Goal: Navigation & Orientation: Understand site structure

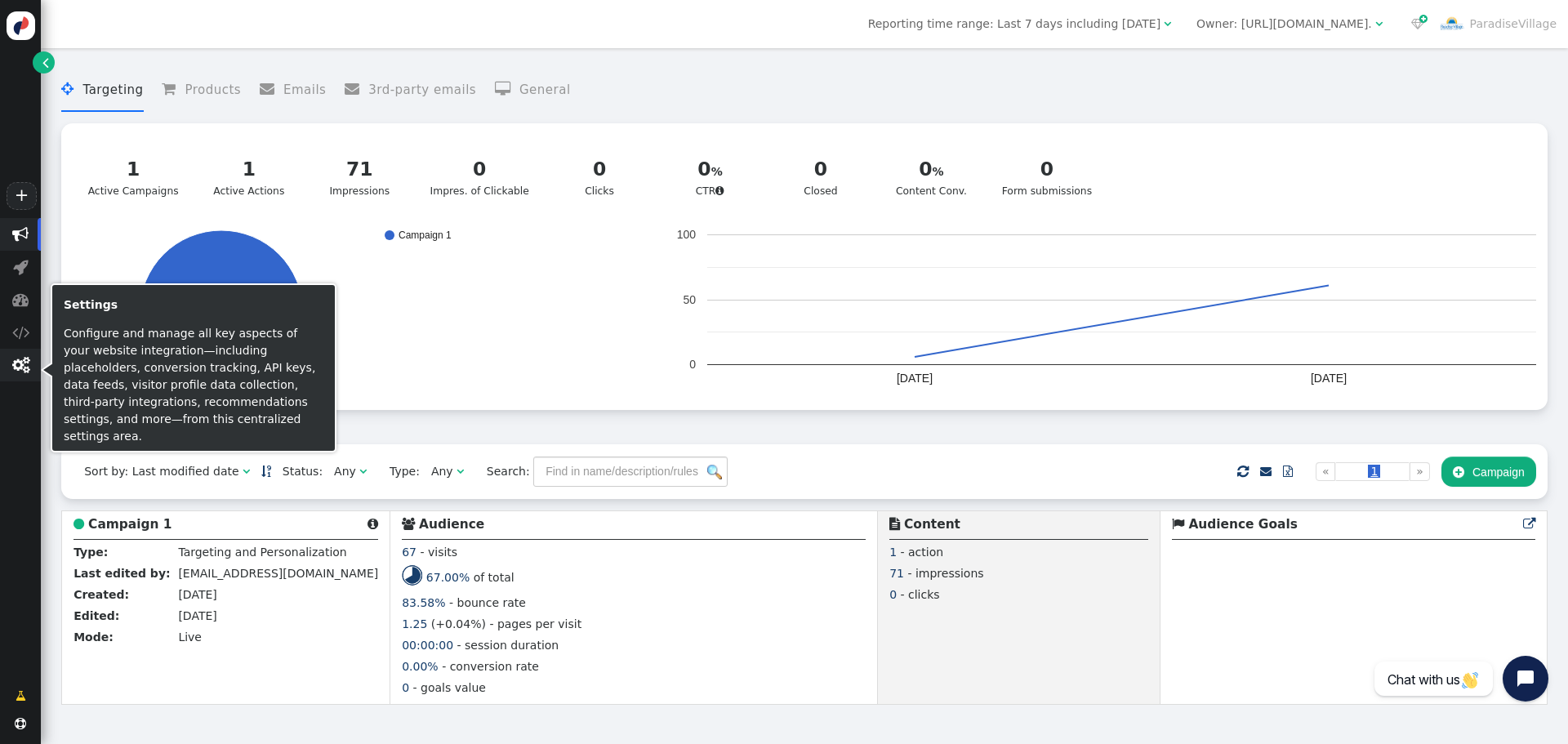
click at [20, 369] on span "" at bounding box center [21, 365] width 17 height 16
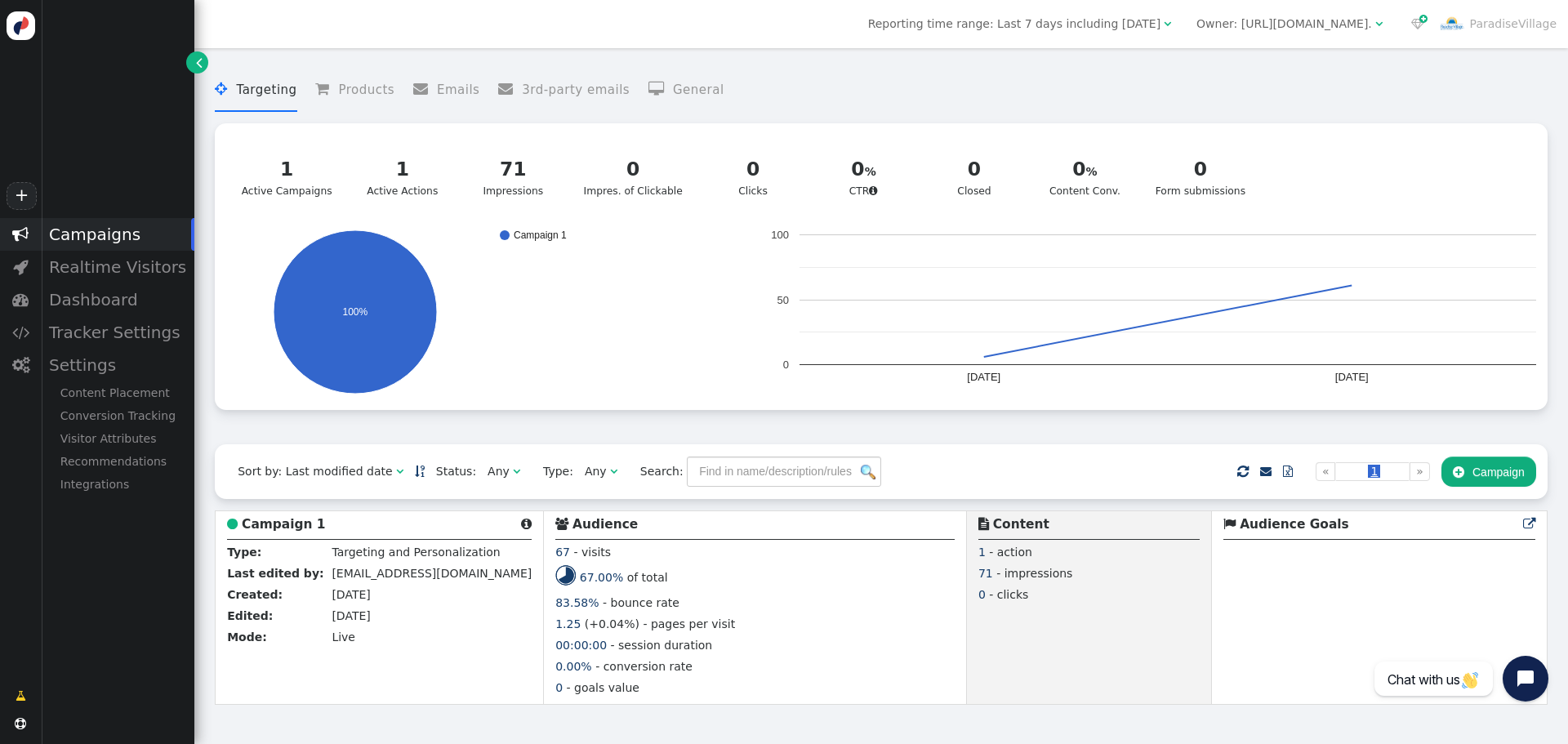
click at [118, 238] on div "Campaigns" at bounding box center [118, 235] width 154 height 33
click at [100, 360] on div "Settings" at bounding box center [118, 365] width 154 height 33
click at [103, 393] on div "Content Placement" at bounding box center [118, 393] width 154 height 23
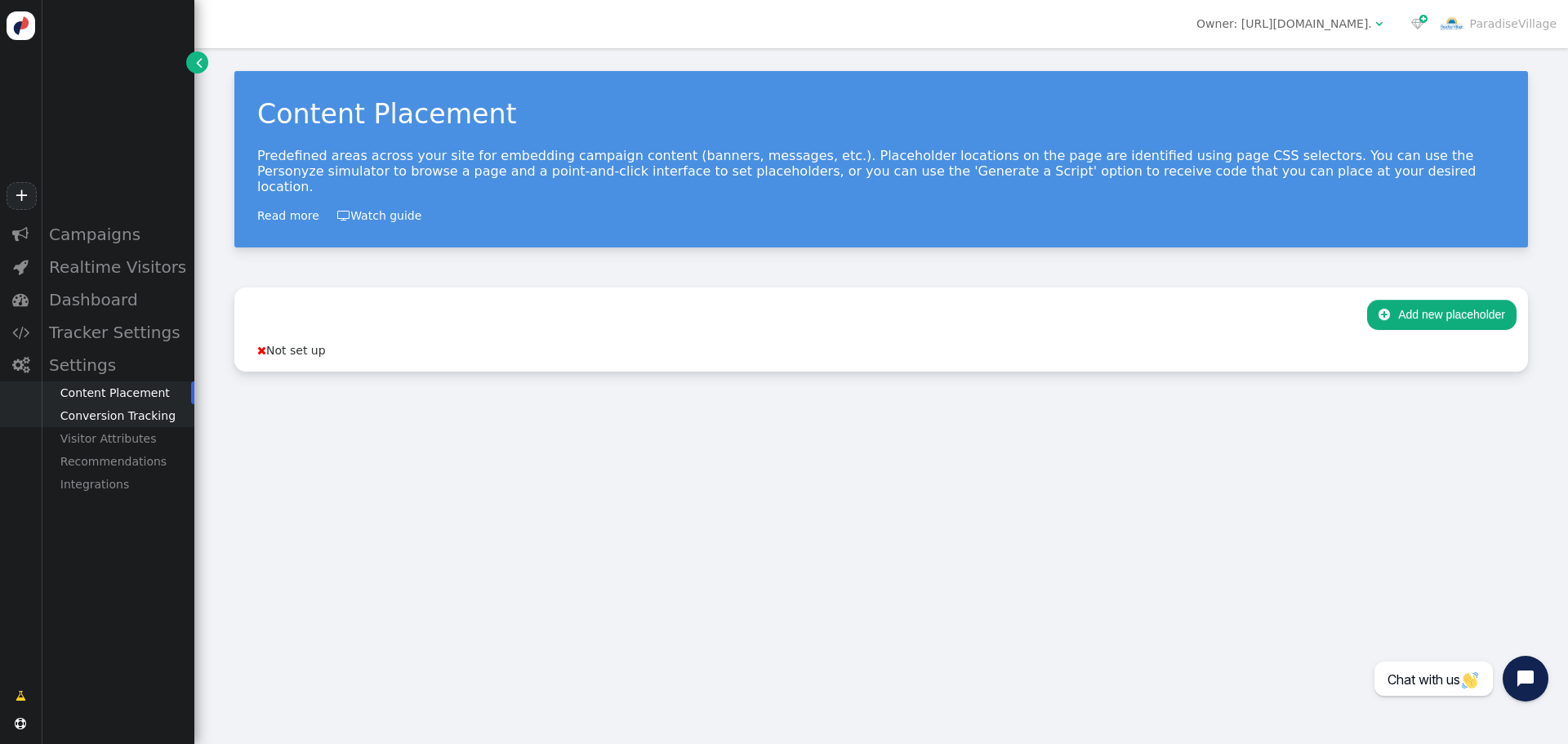
click at [103, 418] on div "Conversion Tracking" at bounding box center [118, 416] width 154 height 23
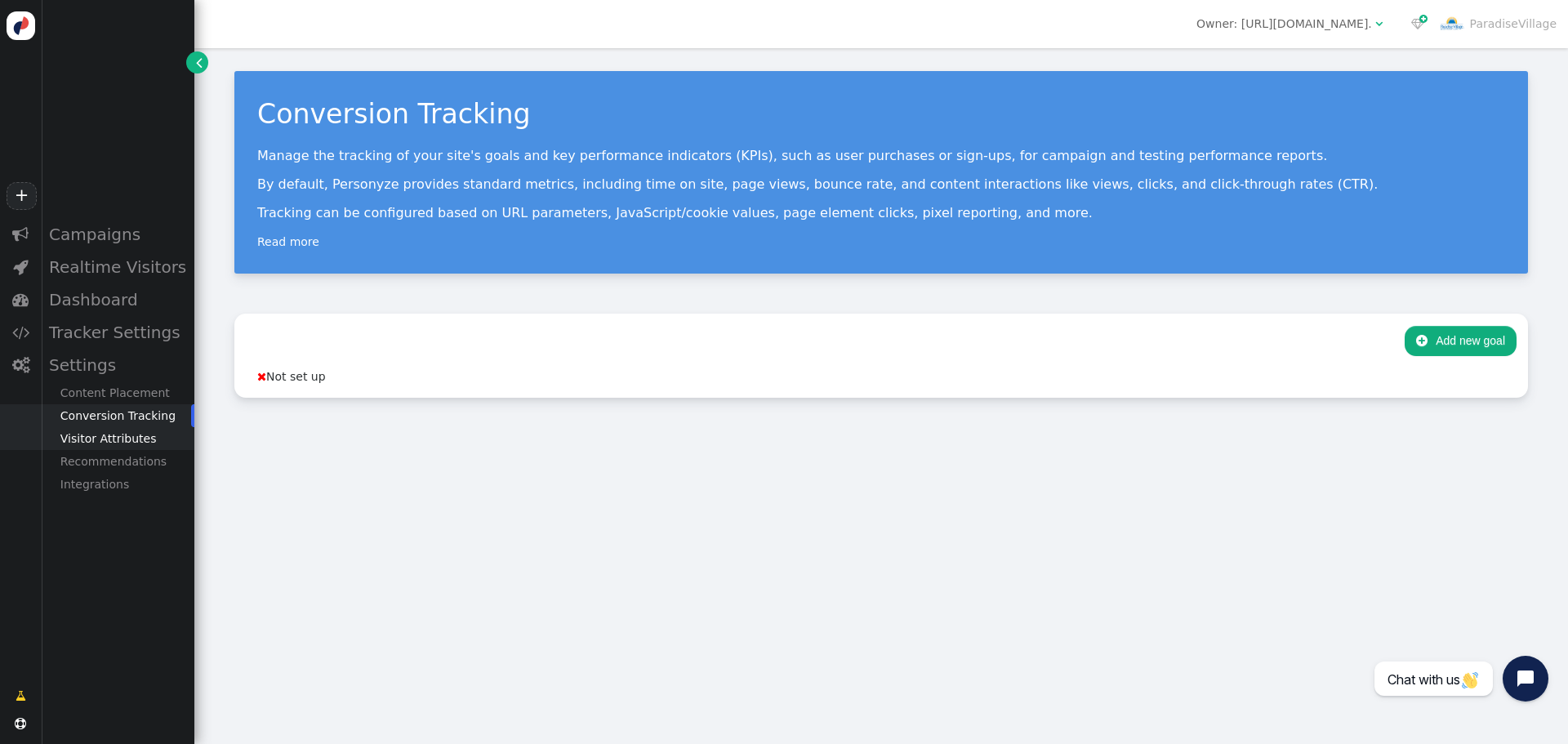
click at [104, 438] on div "Visitor Attributes" at bounding box center [118, 439] width 154 height 23
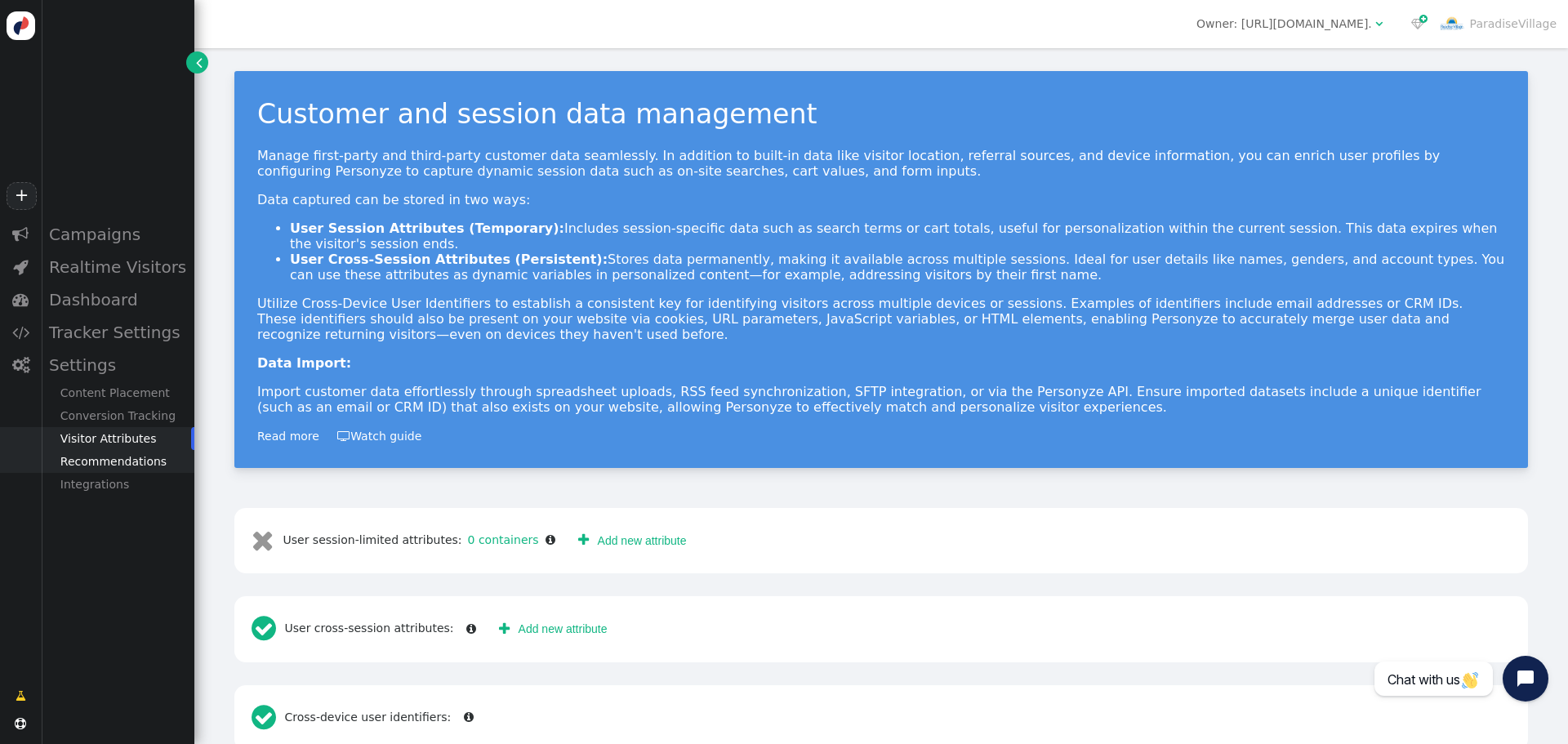
click at [106, 463] on div "Recommendations" at bounding box center [118, 462] width 154 height 23
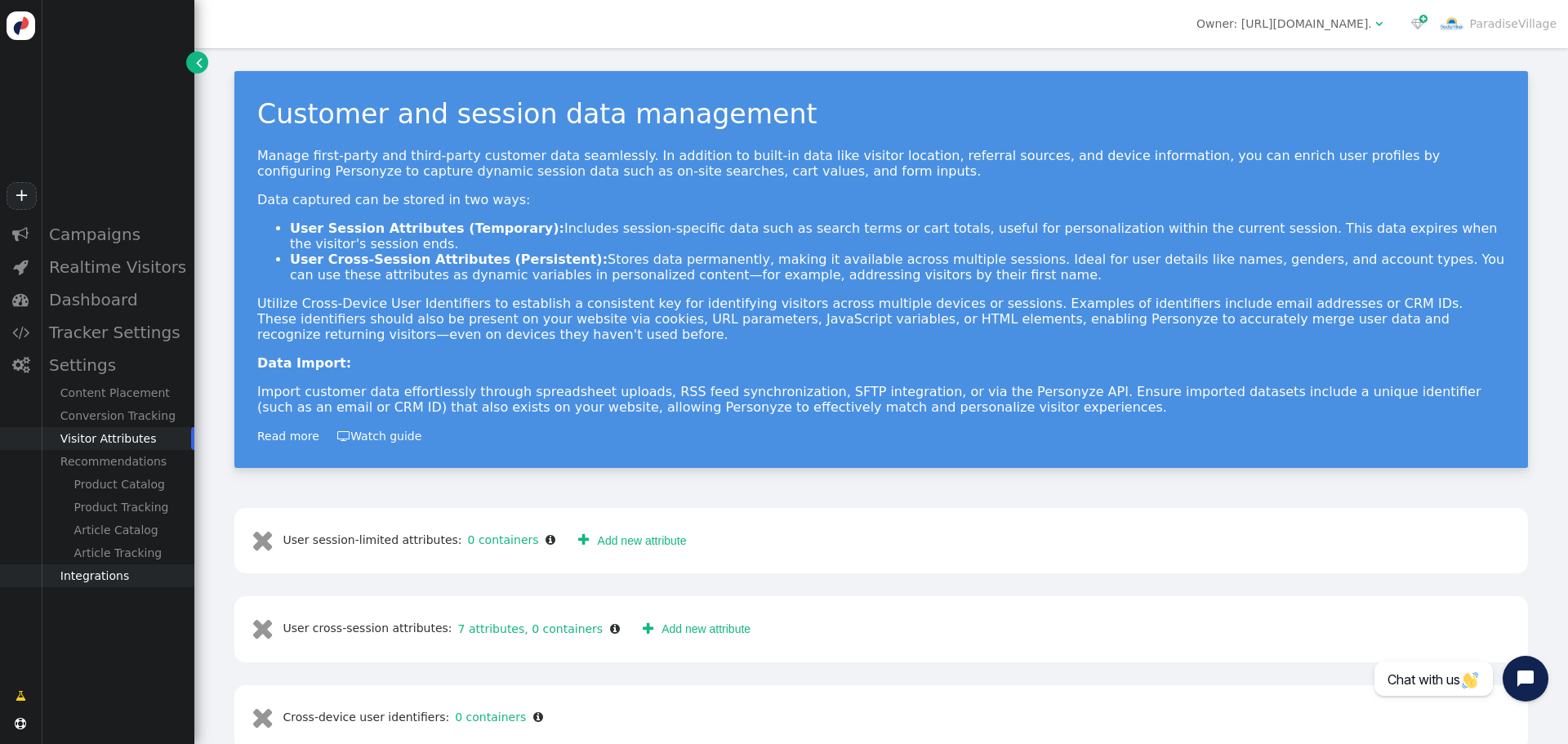
click at [110, 578] on div "Integrations" at bounding box center [118, 576] width 154 height 23
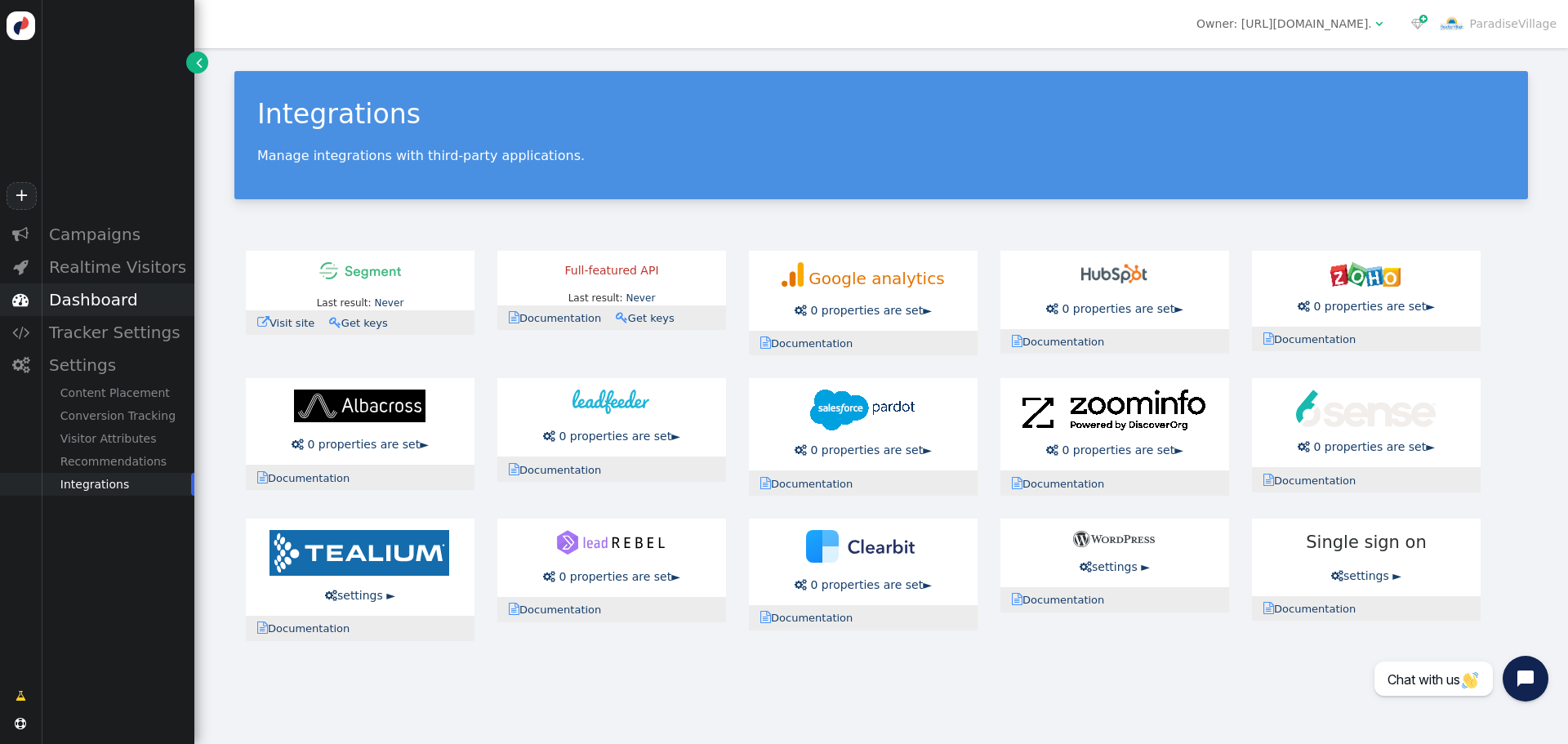
click at [117, 300] on div "Dashboard" at bounding box center [118, 300] width 154 height 33
click at [96, 329] on div "General" at bounding box center [118, 328] width 154 height 23
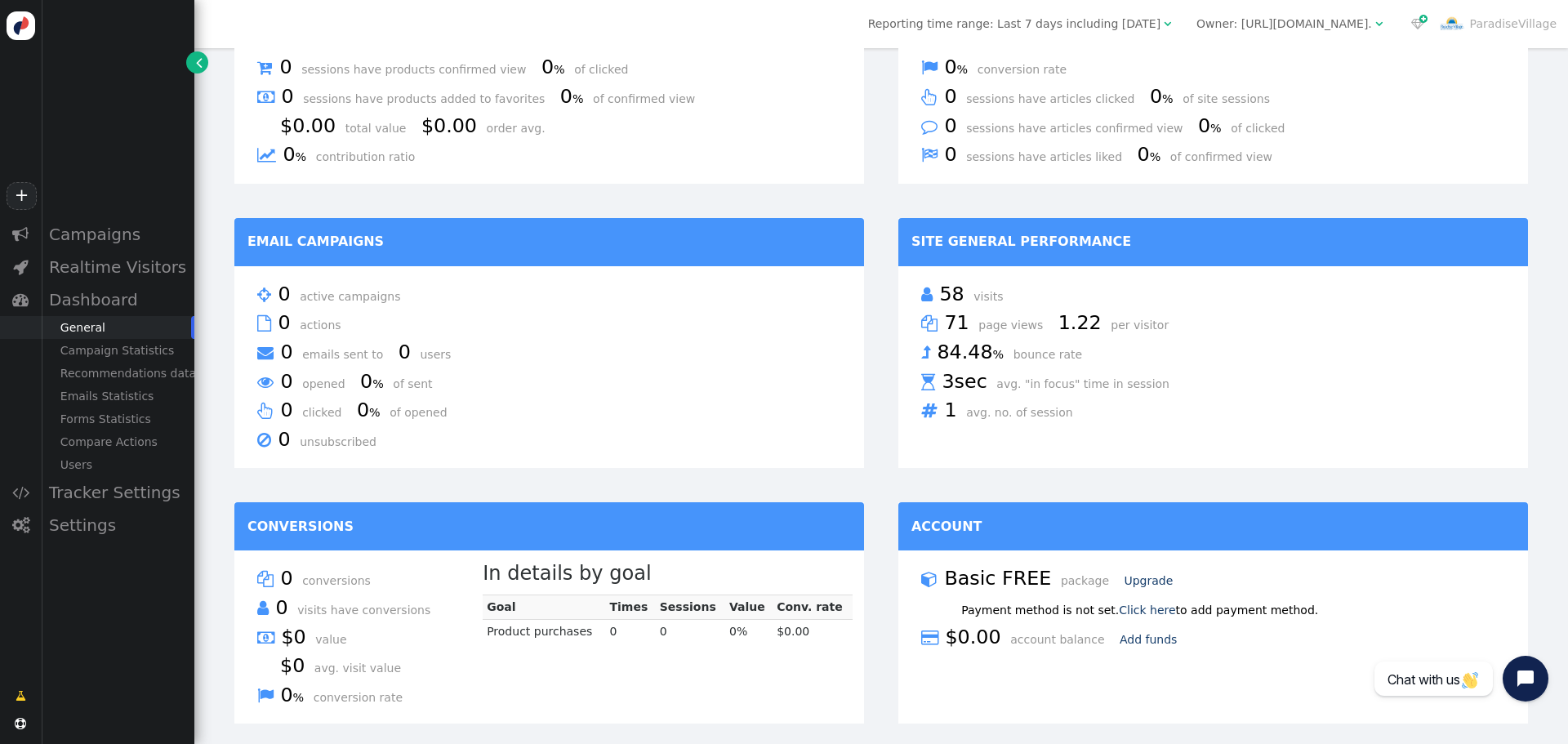
scroll to position [699, 0]
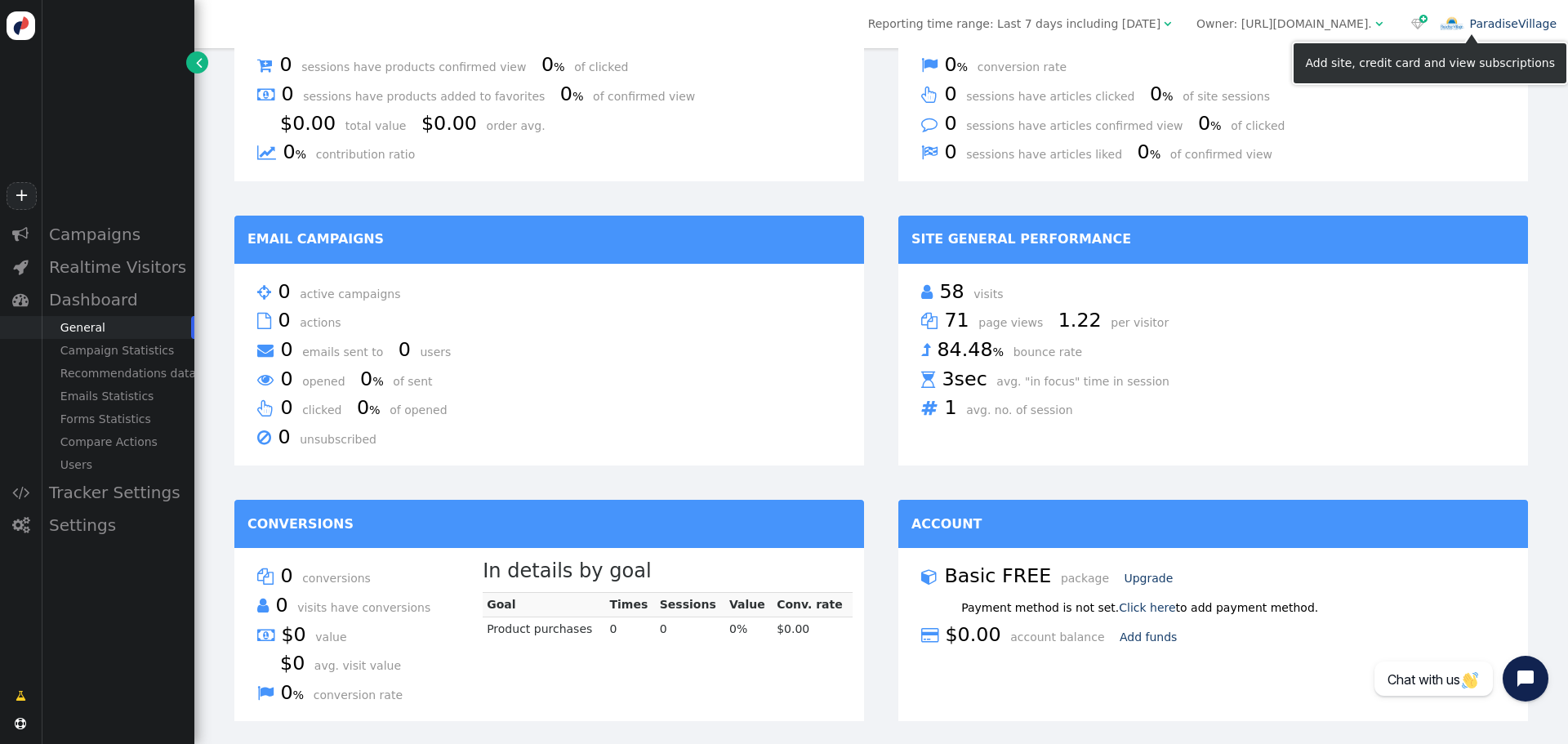
click at [1511, 28] on link "ParadiseVillage" at bounding box center [1497, 24] width 118 height 13
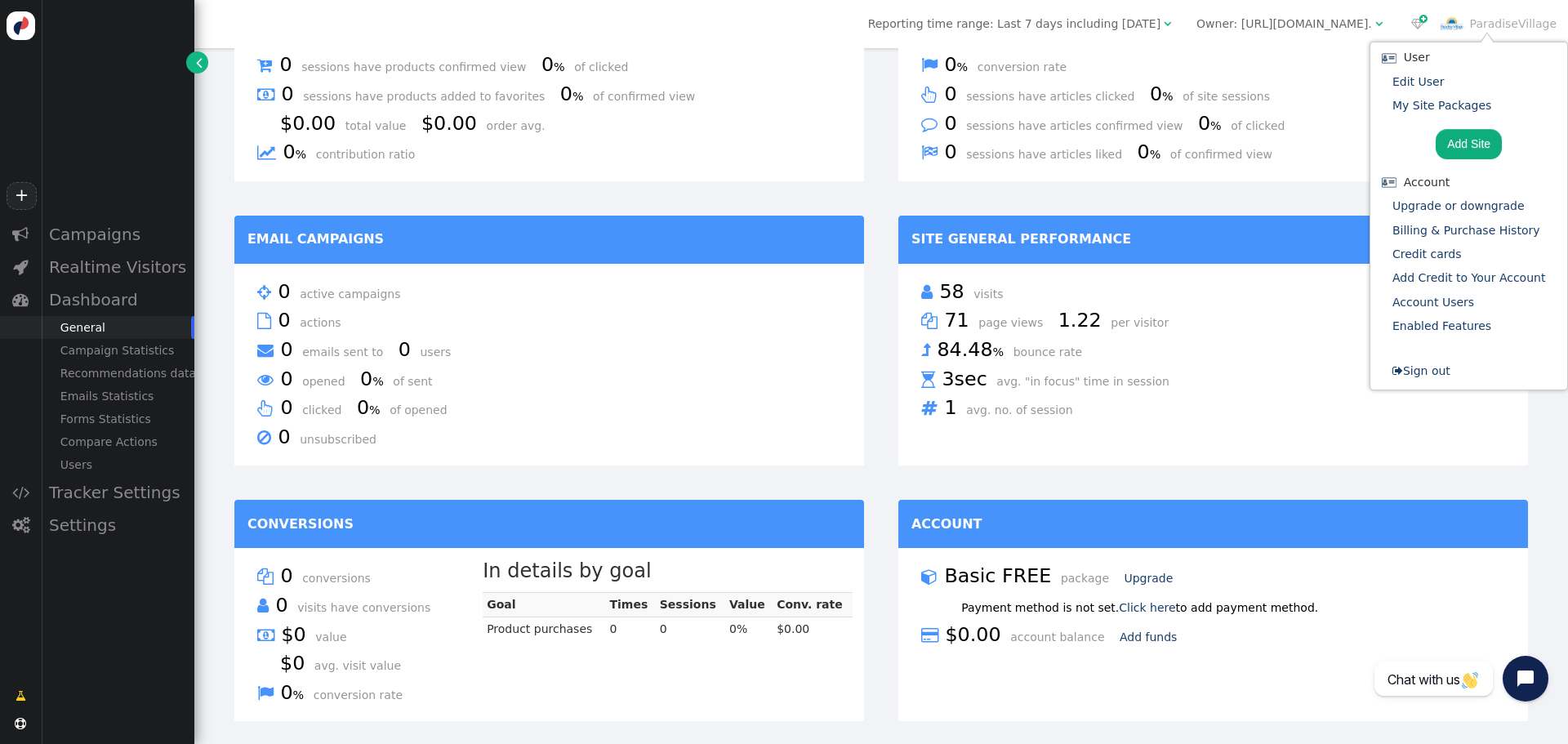
drag, startPoint x: 1438, startPoint y: 186, endPoint x: 1483, endPoint y: 183, distance: 45.1
click at [1483, 183] on div "Account" at bounding box center [1469, 182] width 183 height 17
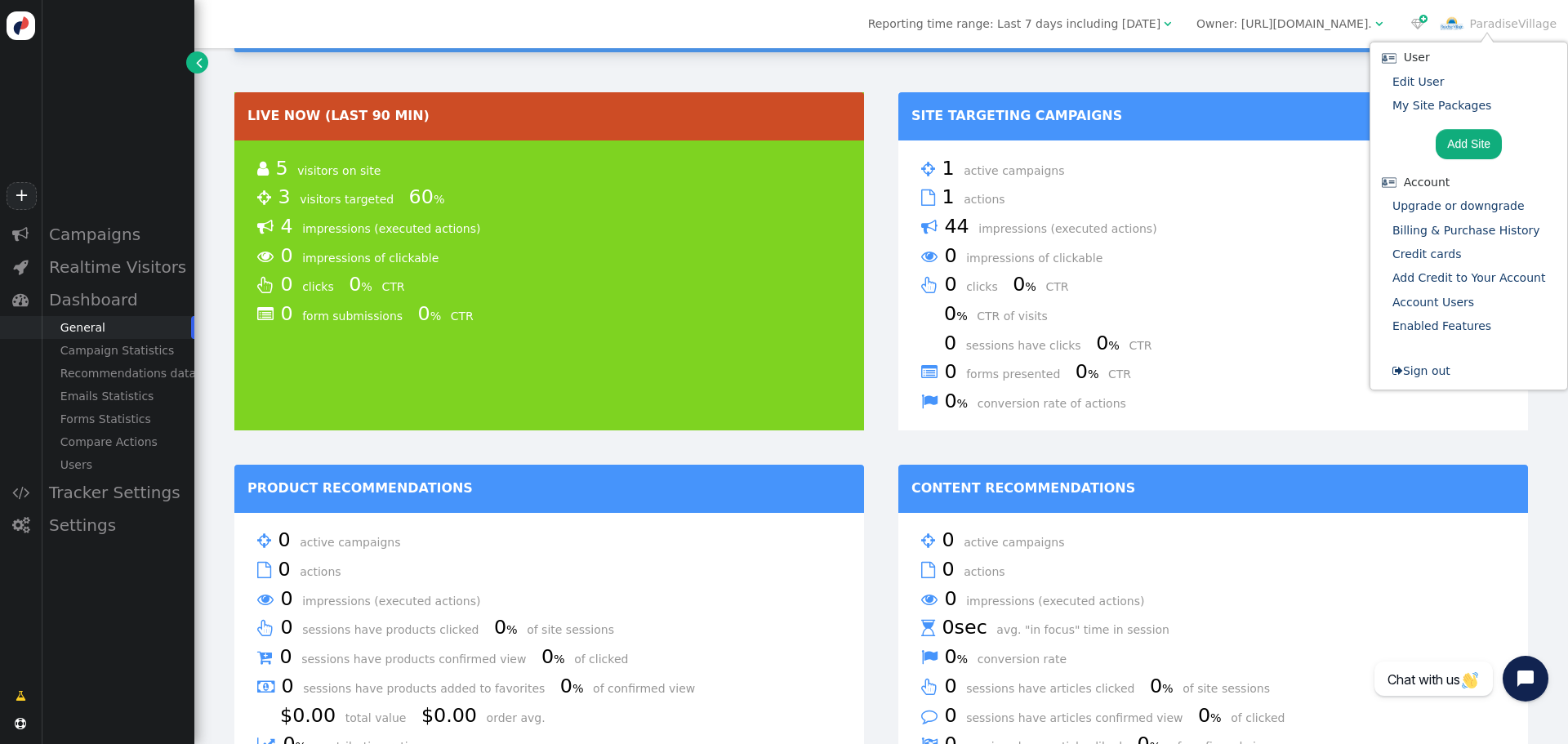
scroll to position [0, 0]
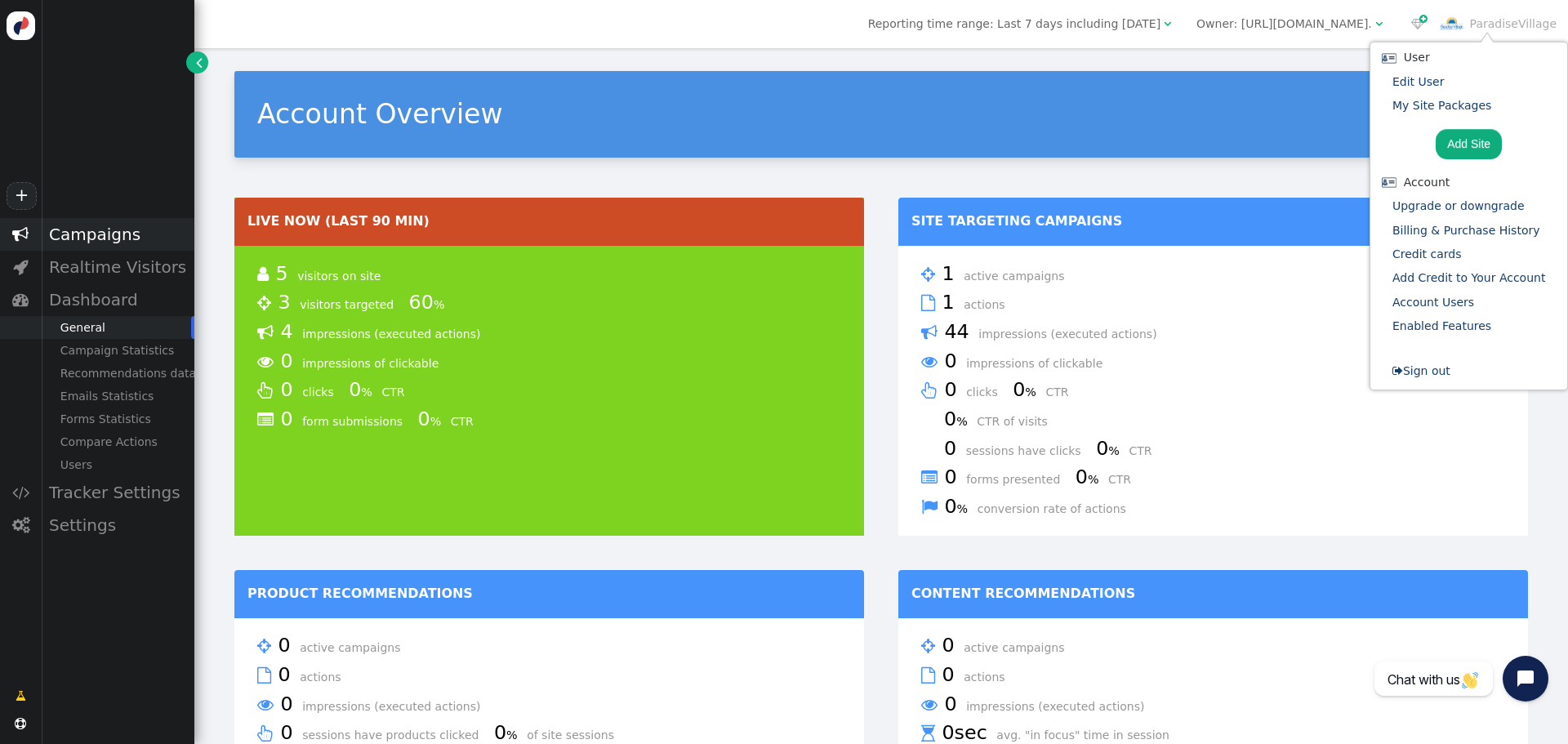
click at [90, 238] on div "Campaigns" at bounding box center [118, 235] width 154 height 33
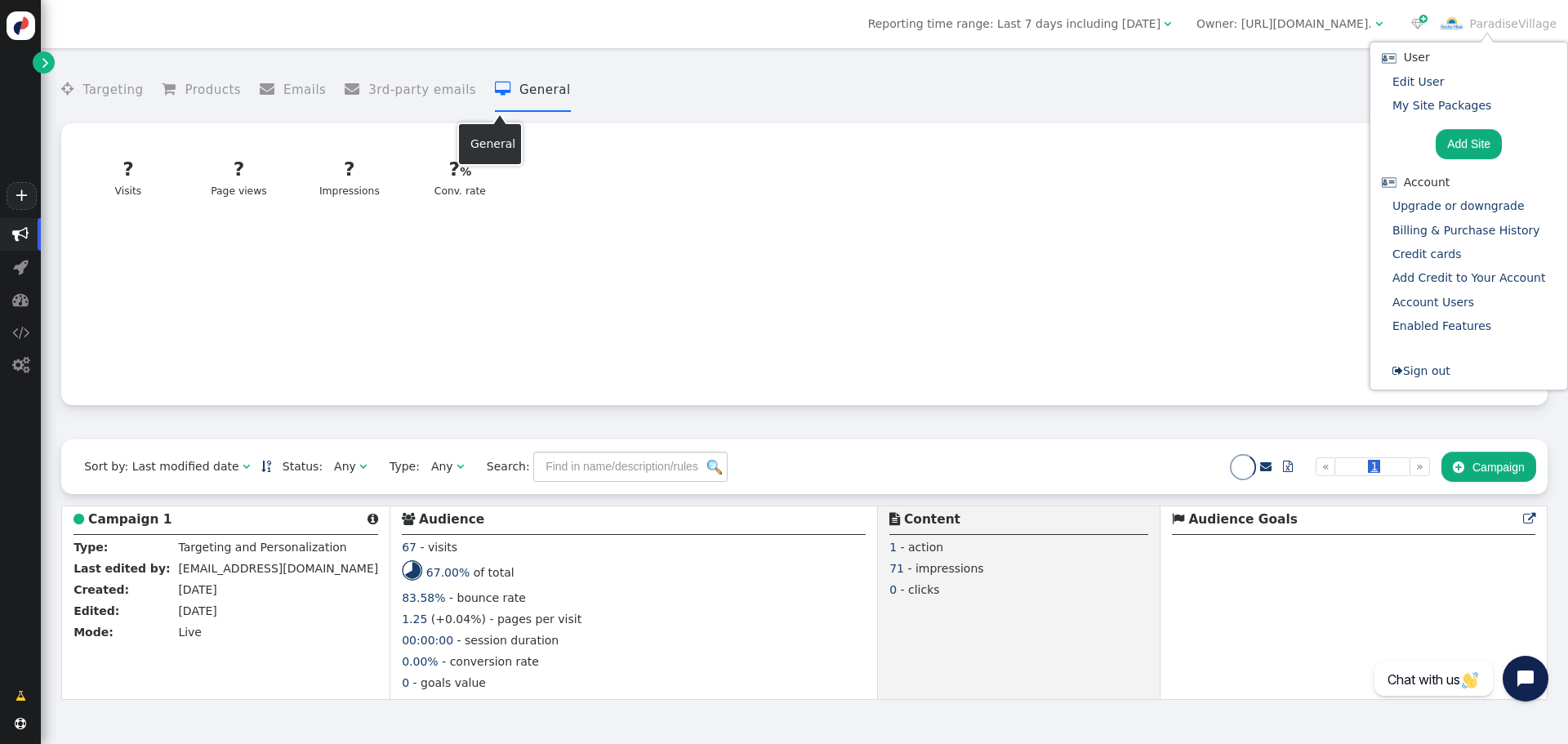
click at [495, 92] on li " General" at bounding box center [533, 90] width 76 height 44
